Goal: Task Accomplishment & Management: Manage account settings

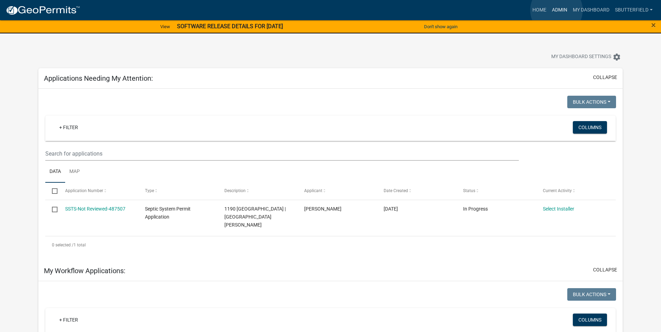
click at [556, 10] on link "Admin" at bounding box center [559, 9] width 21 height 13
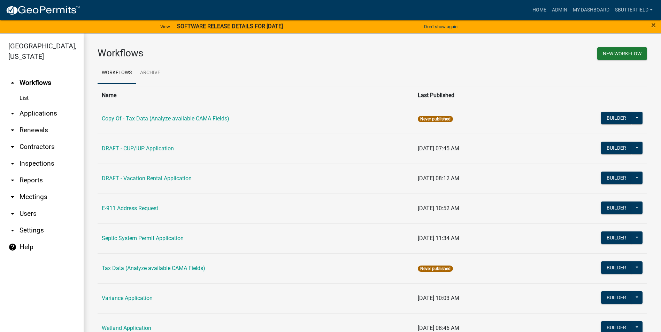
click at [47, 114] on link "arrow_drop_down Applications" at bounding box center [42, 113] width 84 height 17
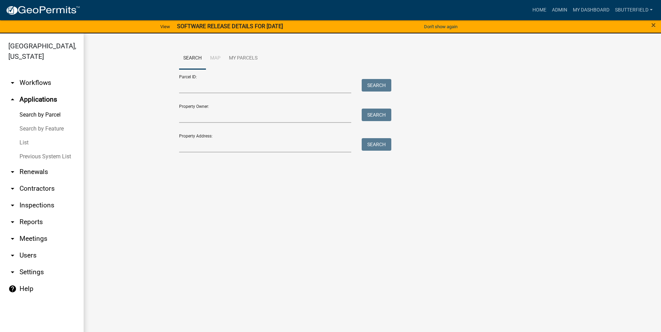
click at [34, 141] on link "List" at bounding box center [42, 143] width 84 height 14
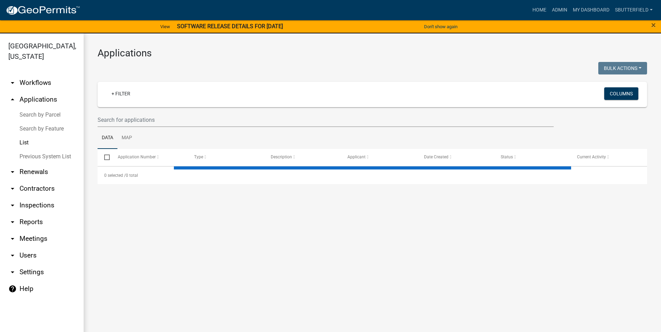
select select "1: 25"
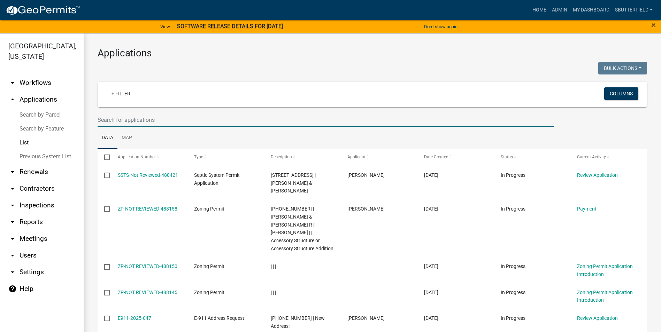
click at [171, 120] on input "text" at bounding box center [326, 120] width 456 height 14
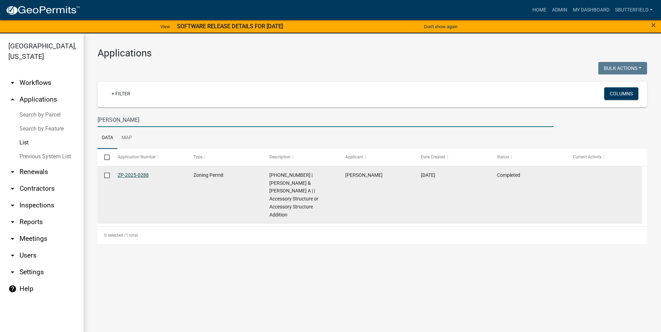
type input "[PERSON_NAME]"
click at [141, 174] on link "ZP-2025-0288" at bounding box center [133, 175] width 31 height 6
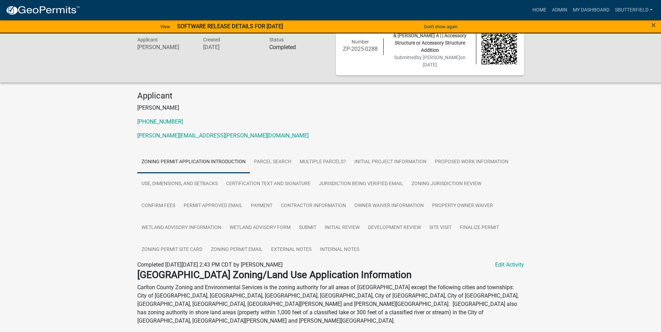
scroll to position [35, 0]
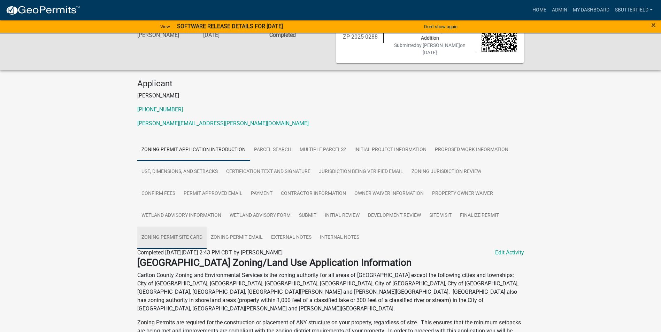
click at [188, 230] on link "Zoning Permit Site Card" at bounding box center [171, 238] width 69 height 22
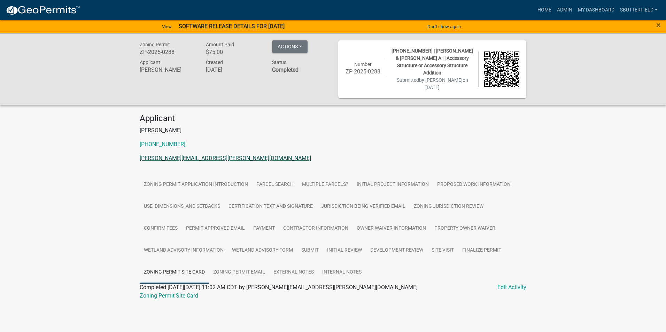
click at [215, 155] on link "[PERSON_NAME][EMAIL_ADDRESS][PERSON_NAME][DOMAIN_NAME]" at bounding box center [225, 158] width 171 height 7
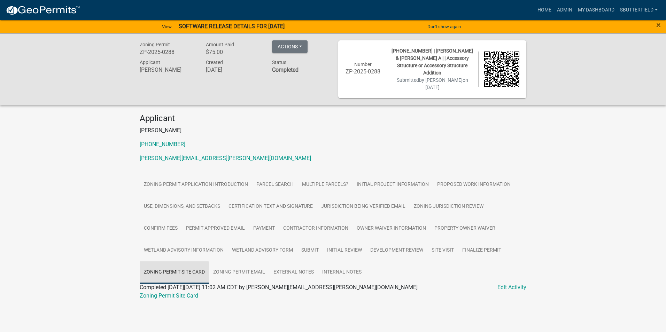
click at [184, 264] on link "Zoning Permit Site Card" at bounding box center [174, 273] width 69 height 22
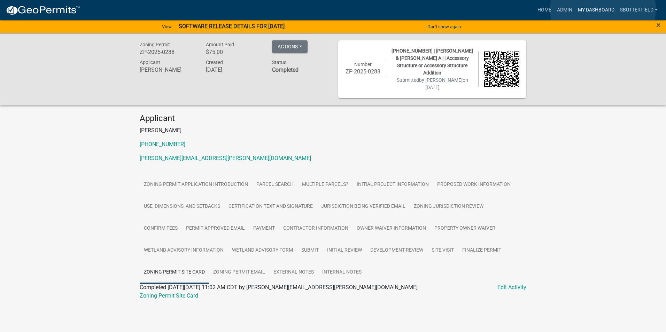
click at [603, 9] on link "My Dashboard" at bounding box center [596, 9] width 42 height 13
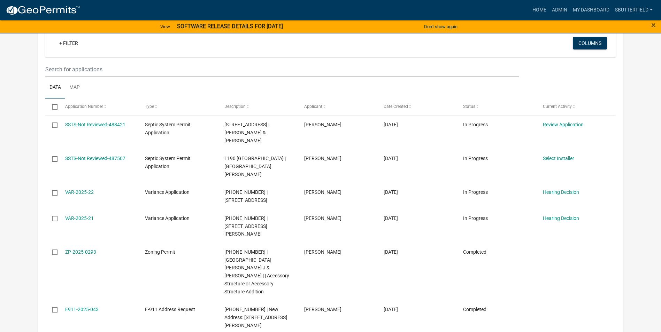
scroll to position [279, 0]
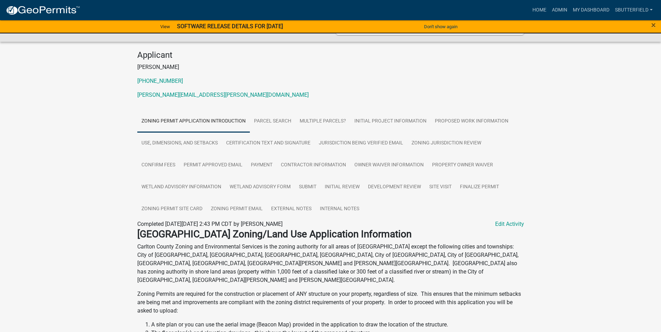
scroll to position [70, 0]
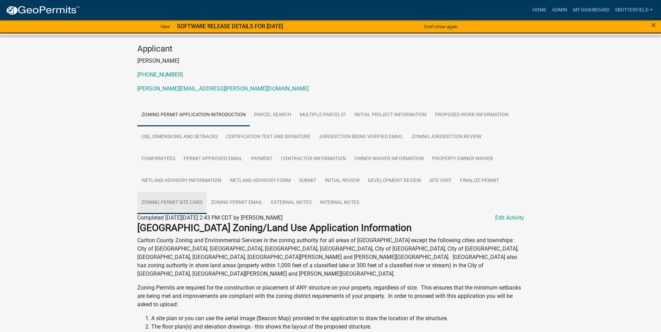
click at [183, 194] on link "Zoning Permit Site Card" at bounding box center [171, 203] width 69 height 22
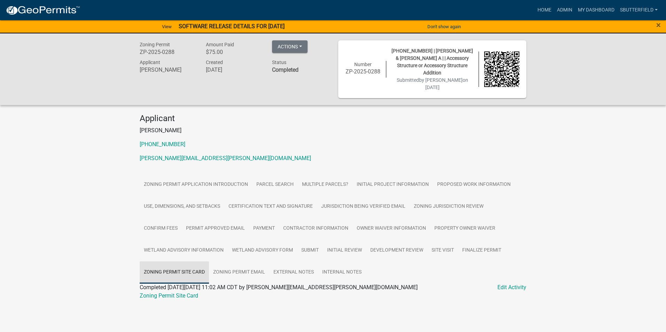
click at [188, 263] on link "Zoning Permit Site Card" at bounding box center [174, 273] width 69 height 22
click at [507, 284] on link "Edit Activity" at bounding box center [511, 288] width 29 height 8
click at [505, 284] on link "Edit Activity" at bounding box center [511, 288] width 29 height 8
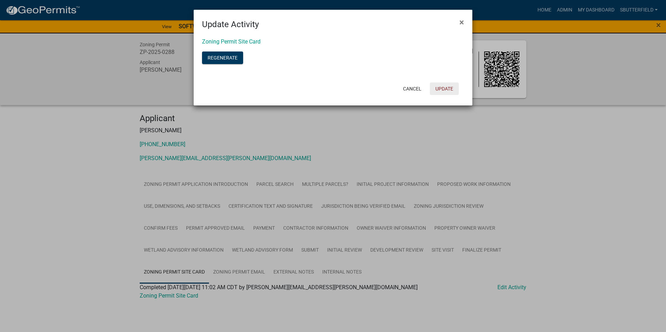
drag, startPoint x: 451, startPoint y: 91, endPoint x: 339, endPoint y: 83, distance: 112.5
click at [451, 91] on button "Update" at bounding box center [444, 89] width 29 height 13
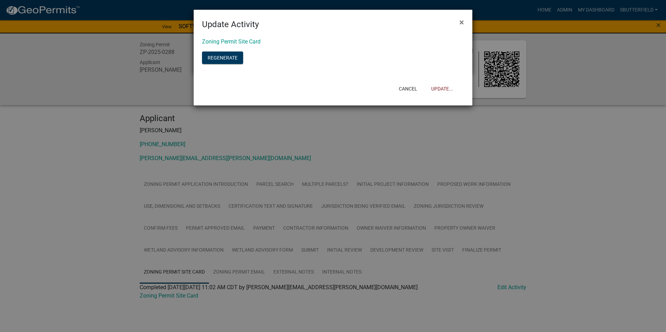
click at [246, 38] on link "Zoning Permit Site Card" at bounding box center [231, 41] width 59 height 7
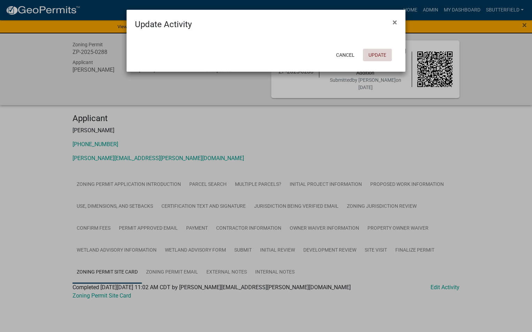
click at [383, 51] on button "Update" at bounding box center [377, 55] width 29 height 13
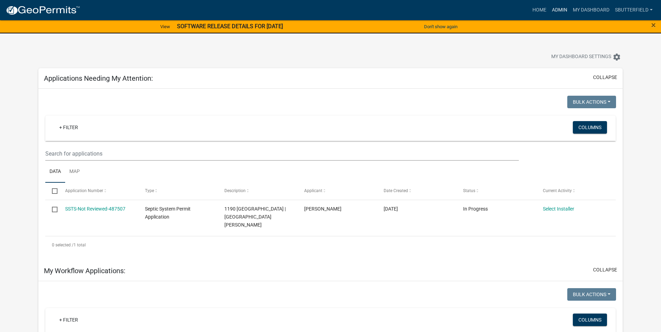
click at [555, 8] on link "Admin" at bounding box center [559, 9] width 21 height 13
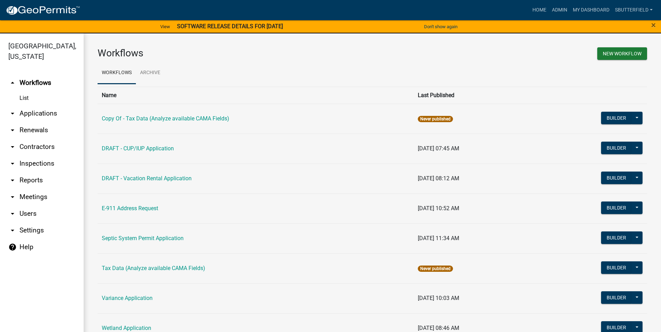
click at [13, 112] on icon "arrow_drop_down" at bounding box center [12, 113] width 8 height 8
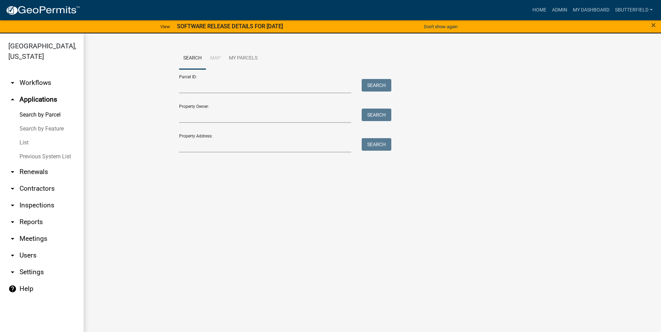
click at [26, 144] on link "List" at bounding box center [42, 143] width 84 height 14
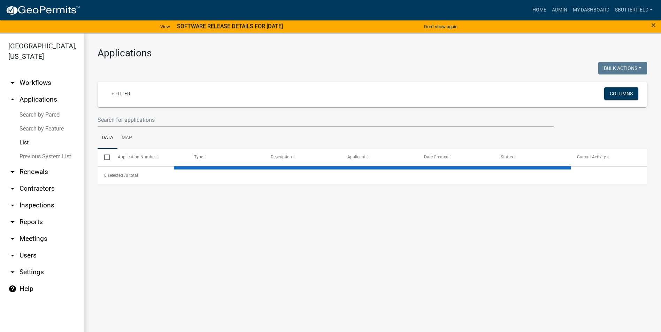
select select "1: 25"
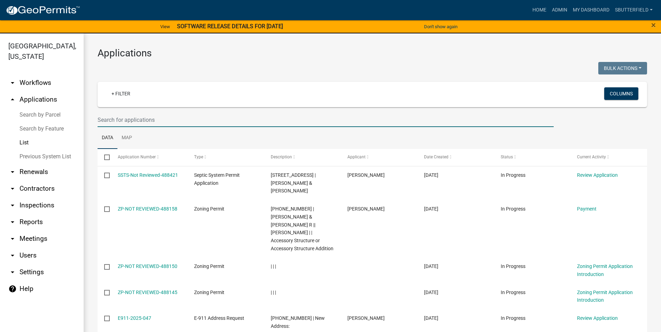
click at [151, 120] on input "text" at bounding box center [326, 120] width 456 height 14
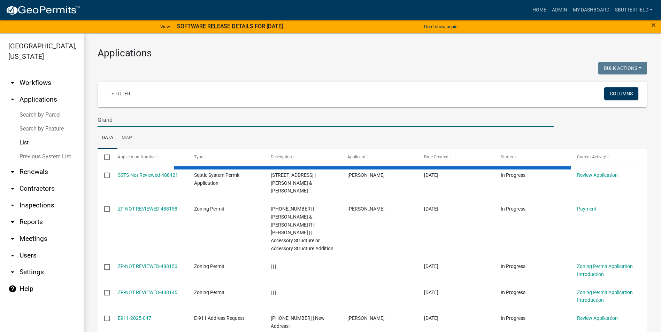
click at [127, 121] on input "Grand" at bounding box center [326, 120] width 456 height 14
type input "[PERSON_NAME]"
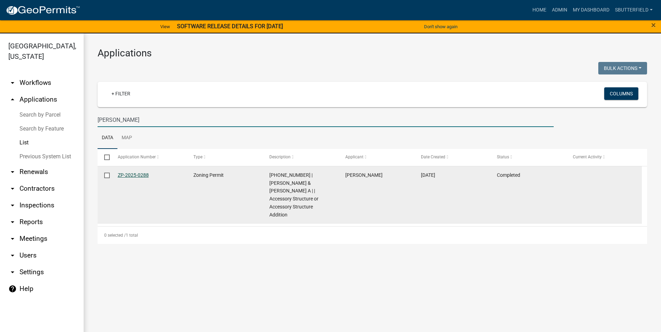
click at [143, 175] on link "ZP-2025-0288" at bounding box center [133, 175] width 31 height 6
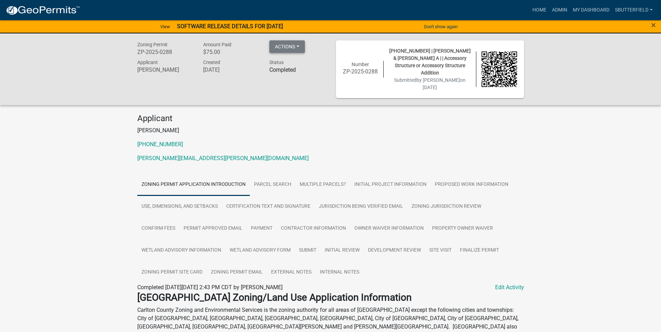
click at [301, 45] on button "Actions" at bounding box center [287, 46] width 36 height 13
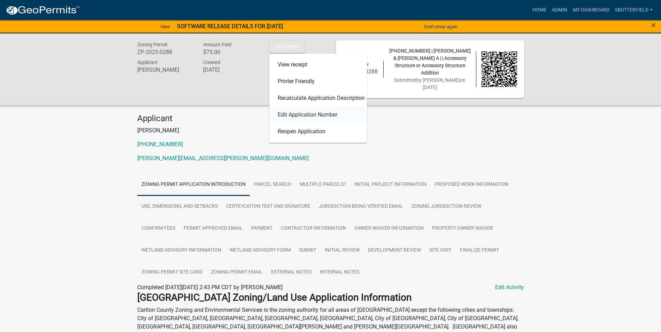
click at [306, 116] on link "Edit Application Number" at bounding box center [318, 115] width 98 height 17
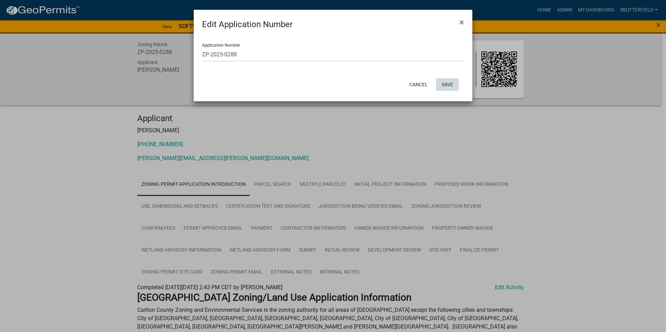
click at [449, 85] on button "Save" at bounding box center [447, 84] width 23 height 13
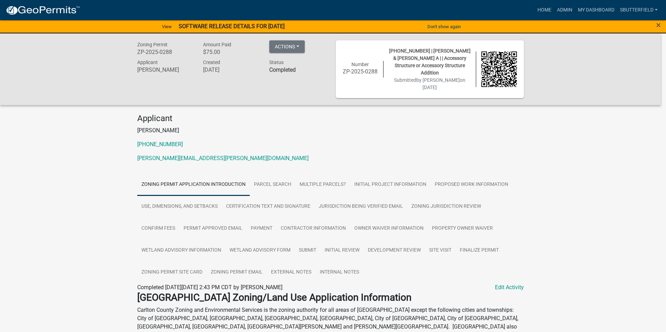
click at [464, 21] on div "Application Number ZP-2025-0288" at bounding box center [333, 35] width 279 height 45
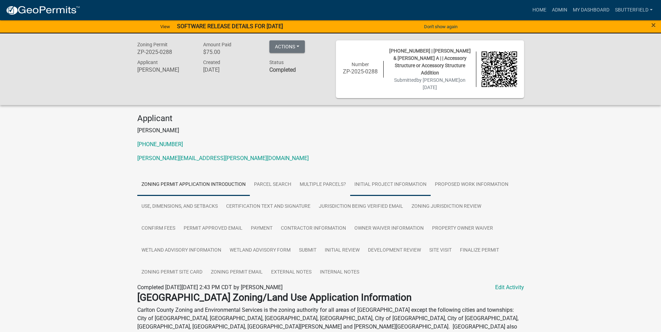
click at [377, 175] on link "Initial Project Information" at bounding box center [390, 185] width 80 height 22
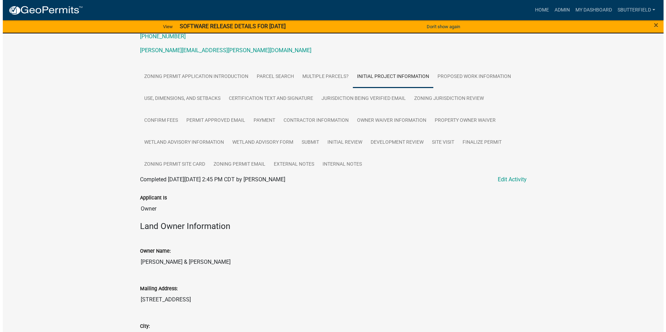
scroll to position [35, 0]
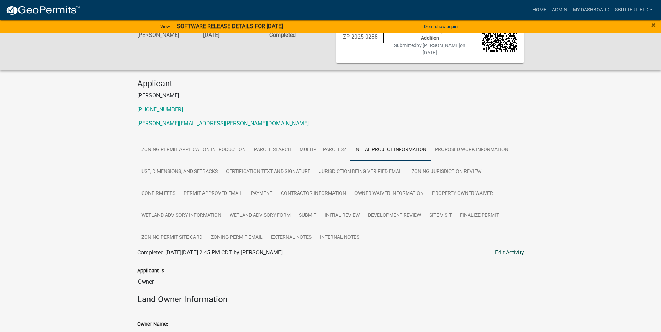
click at [516, 249] on link "Edit Activity" at bounding box center [509, 253] width 29 height 8
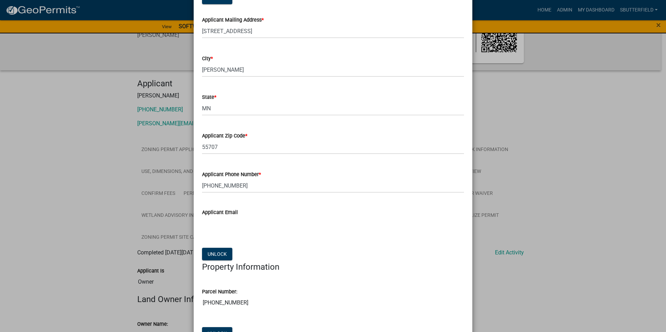
scroll to position [557, 0]
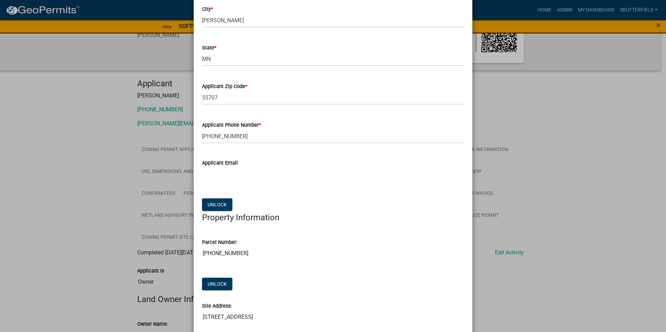
click at [216, 173] on input "Applicant Email" at bounding box center [333, 174] width 262 height 14
click at [218, 172] on input "Applicant Email" at bounding box center [333, 174] width 262 height 14
click at [246, 175] on input "Applicant Email" at bounding box center [333, 174] width 262 height 14
click at [248, 173] on input "Applicant Email" at bounding box center [333, 174] width 262 height 14
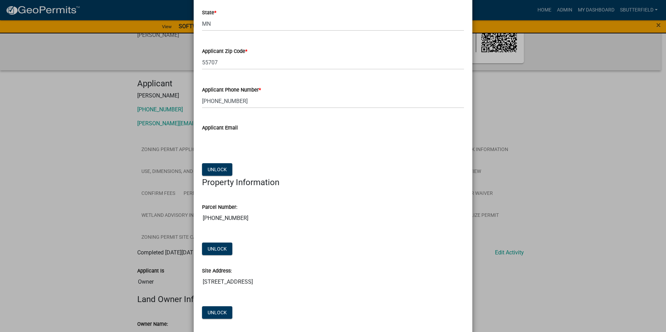
scroll to position [592, 0]
click at [211, 168] on button "Unlock" at bounding box center [217, 170] width 30 height 13
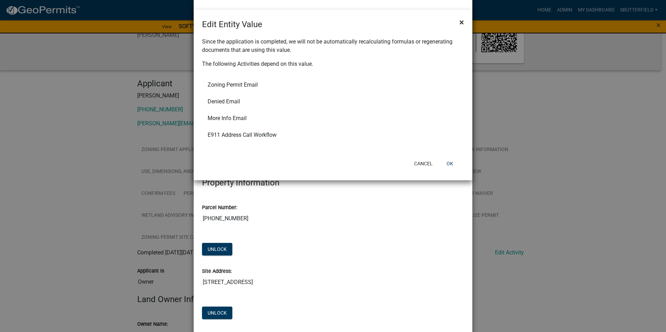
click at [465, 22] on button "×" at bounding box center [462, 23] width 16 height 20
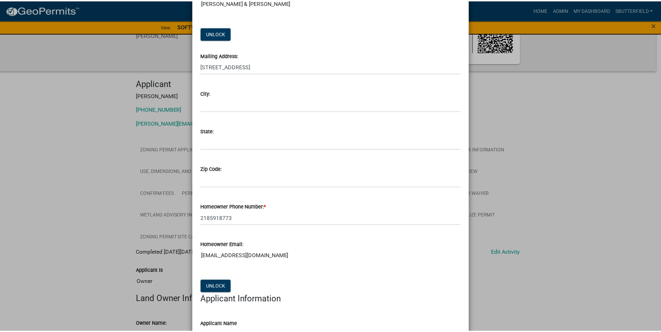
scroll to position [0, 0]
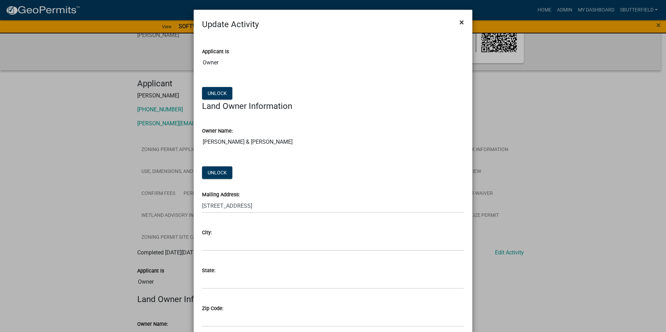
click at [459, 18] on span "×" at bounding box center [461, 22] width 5 height 10
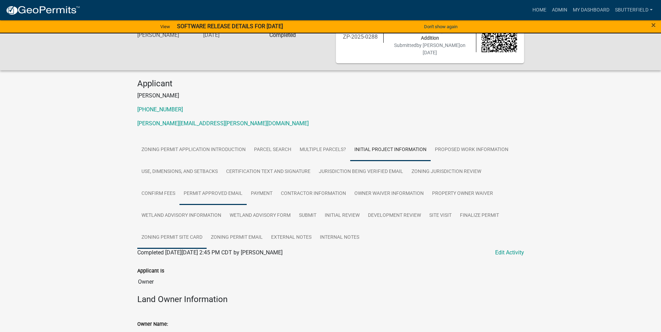
click at [190, 229] on link "Zoning Permit Site Card" at bounding box center [171, 238] width 69 height 22
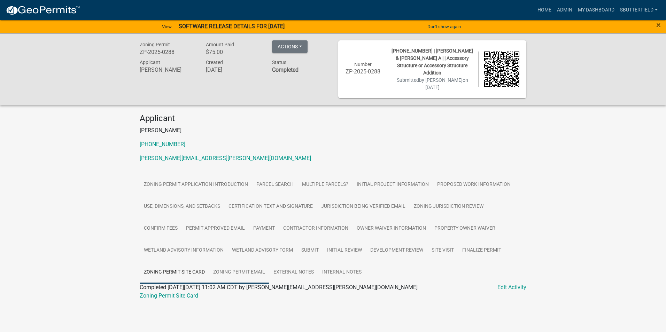
click at [238, 264] on link "Zoning Permit Email" at bounding box center [239, 273] width 60 height 22
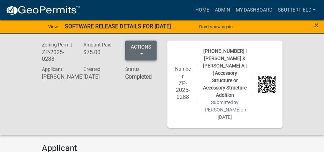
click at [143, 51] on button "Actions" at bounding box center [140, 50] width 31 height 20
